Goal: Find specific page/section: Find specific page/section

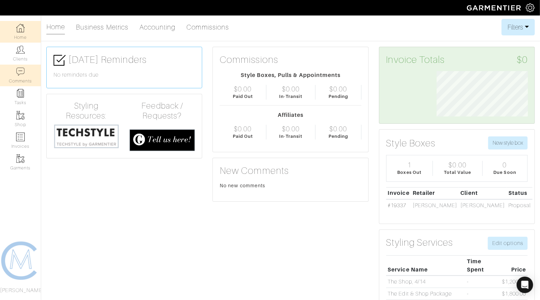
scroll to position [46, 101]
click at [23, 60] on link "Clients" at bounding box center [20, 54] width 41 height 22
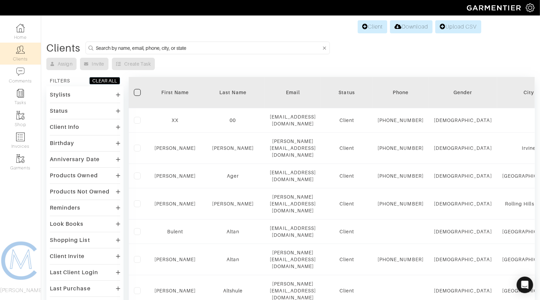
click at [234, 43] on form at bounding box center [207, 48] width 244 height 13
click at [152, 47] on input at bounding box center [208, 48] width 225 height 9
type input "kerry ann"
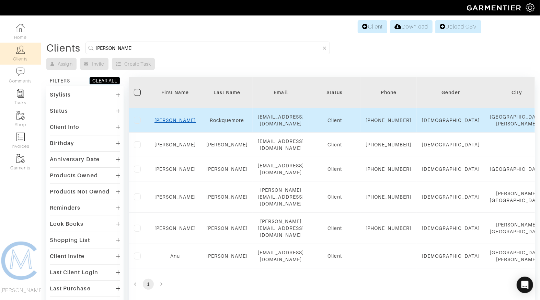
click at [173, 123] on link "Kerry Ann" at bounding box center [175, 119] width 42 height 5
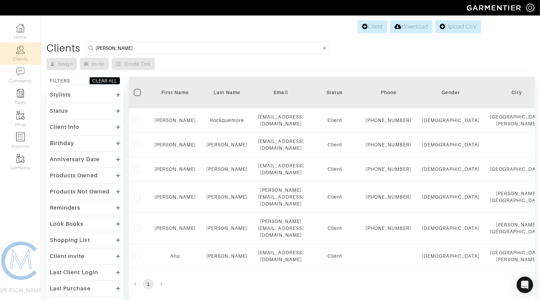
scroll to position [2, 0]
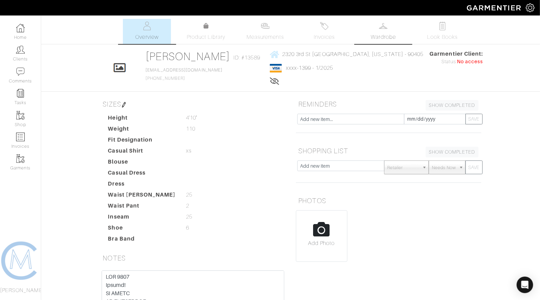
click at [378, 31] on link "Wardrobe" at bounding box center [383, 31] width 48 height 25
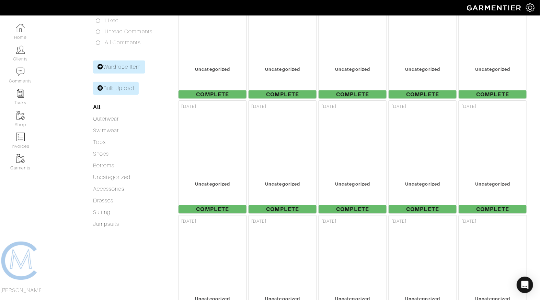
scroll to position [141, 0]
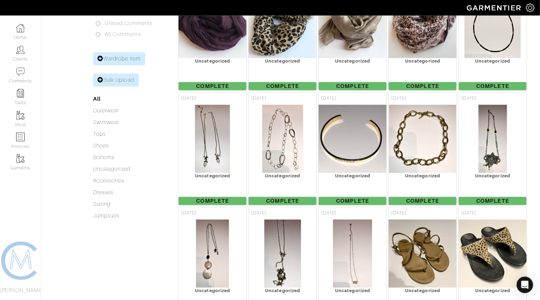
click at [108, 160] on div "Bottoms" at bounding box center [129, 157] width 73 height 8
click at [108, 155] on link "Bottoms" at bounding box center [103, 157] width 21 height 6
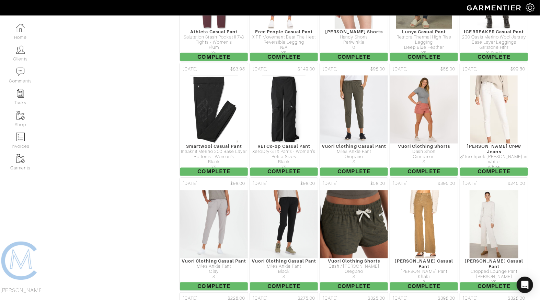
scroll to position [723, 0]
